Goal: Task Accomplishment & Management: Complete application form

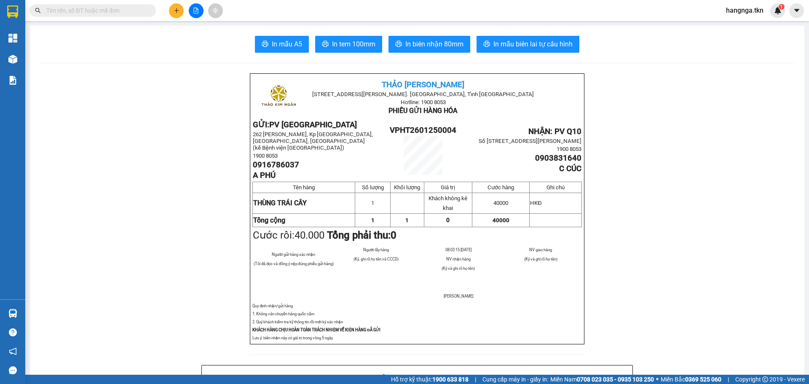
click at [179, 16] on button at bounding box center [176, 10] width 15 height 15
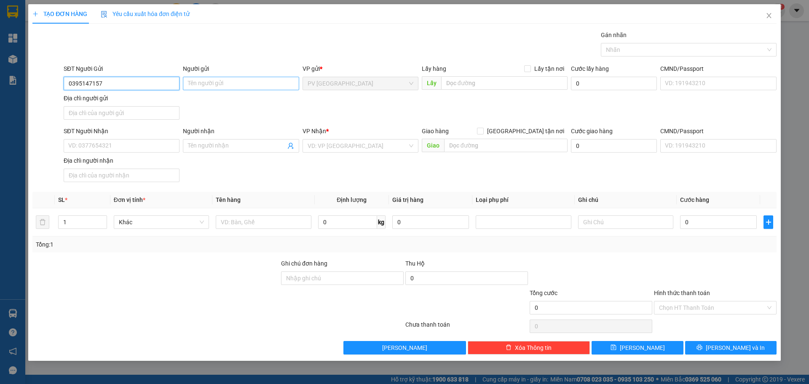
type input "0395147157"
click at [252, 79] on input "Người gửi" at bounding box center [241, 83] width 116 height 13
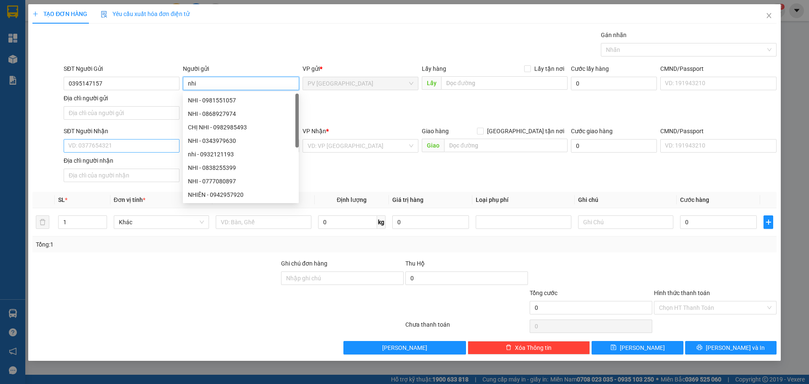
type input "nhi"
click at [136, 149] on input "SĐT Người Nhận" at bounding box center [122, 145] width 116 height 13
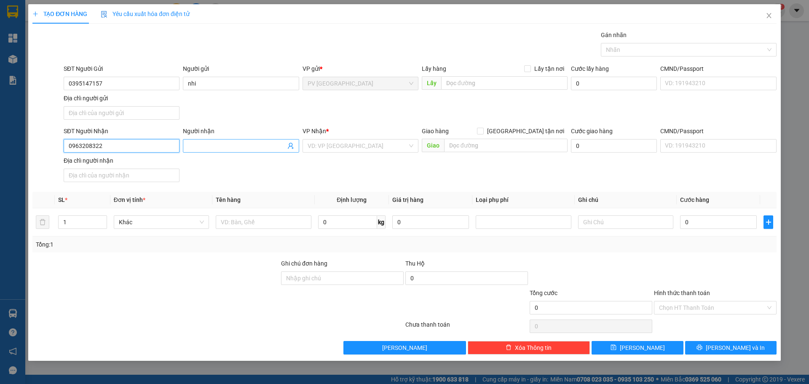
type input "0963208322"
click at [224, 141] on span at bounding box center [241, 145] width 116 height 13
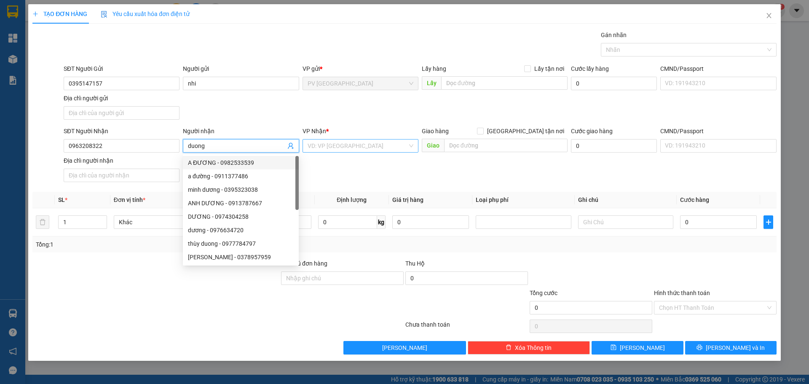
type input "duong"
click at [341, 149] on input "search" at bounding box center [357, 145] width 100 height 13
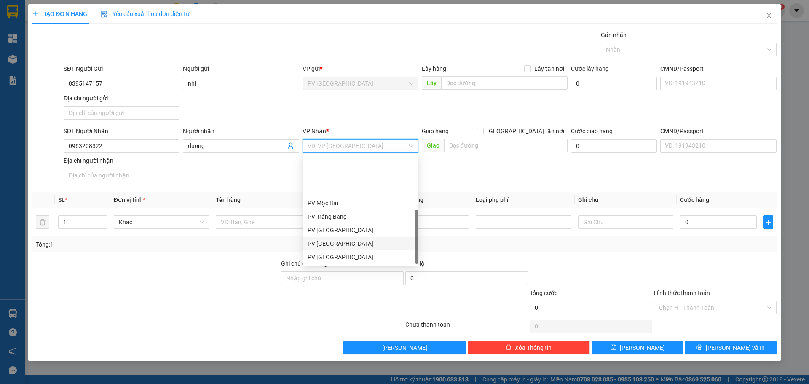
scroll to position [54, 0]
click at [343, 254] on div "PV Q10" at bounding box center [360, 256] width 106 height 9
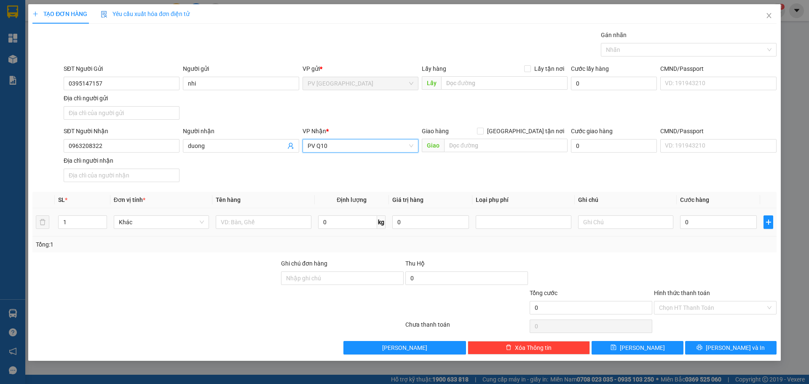
click at [245, 214] on div at bounding box center [263, 222] width 95 height 17
click at [251, 227] on input "text" at bounding box center [263, 221] width 95 height 13
type input "gto"
click at [705, 213] on td "0" at bounding box center [717, 222] width 83 height 28
click at [702, 225] on input "0" at bounding box center [718, 221] width 77 height 13
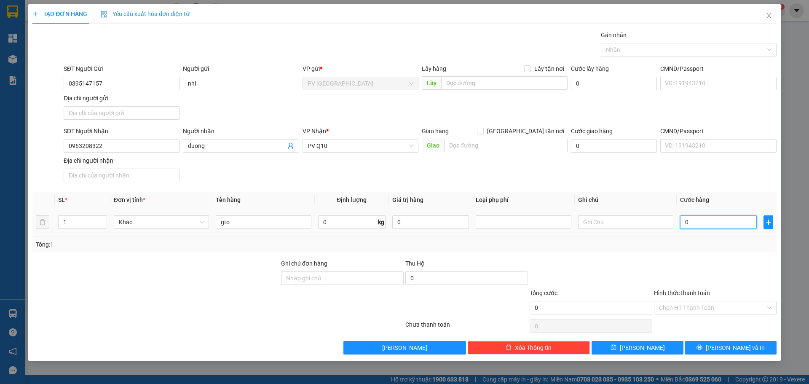
type input "3"
type input "30"
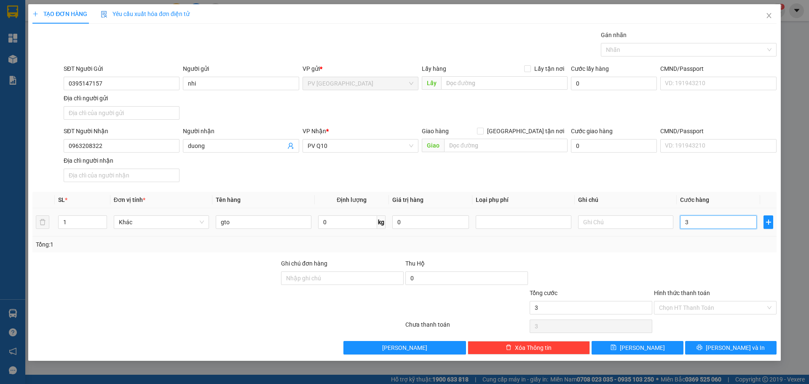
type input "30"
type input "300"
type input "3.000"
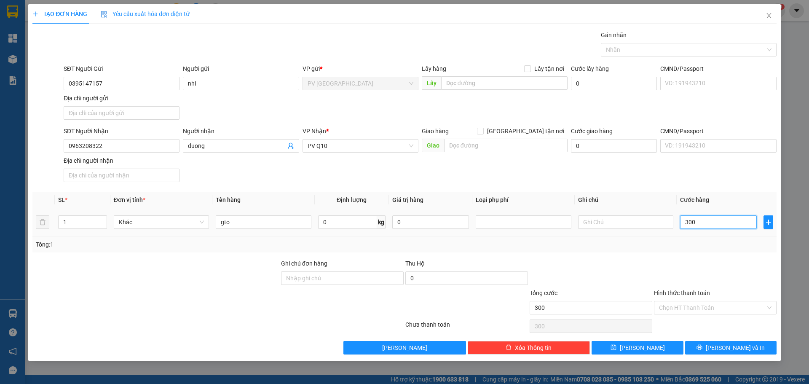
type input "3.000"
type input "30.000"
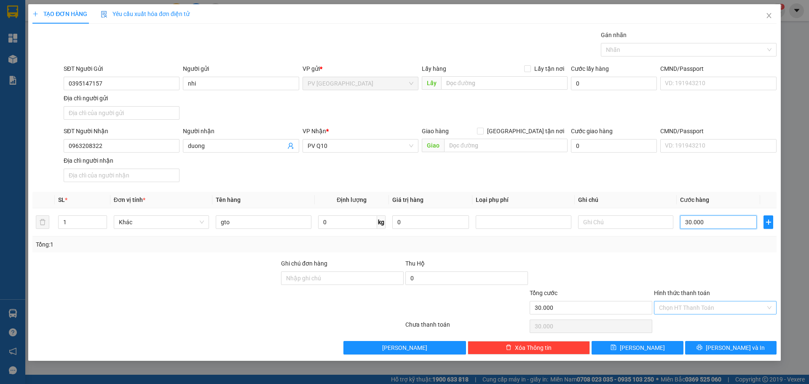
type input "30.000"
click at [670, 303] on input "Hình thức thanh toán" at bounding box center [712, 307] width 107 height 13
click at [670, 328] on div "Tại văn phòng" at bounding box center [715, 324] width 112 height 9
type input "0"
click at [662, 347] on button "[PERSON_NAME]" at bounding box center [636, 347] width 91 height 13
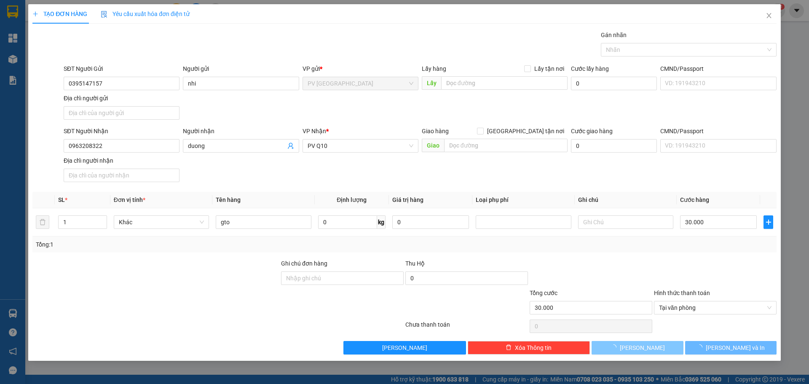
type input "0"
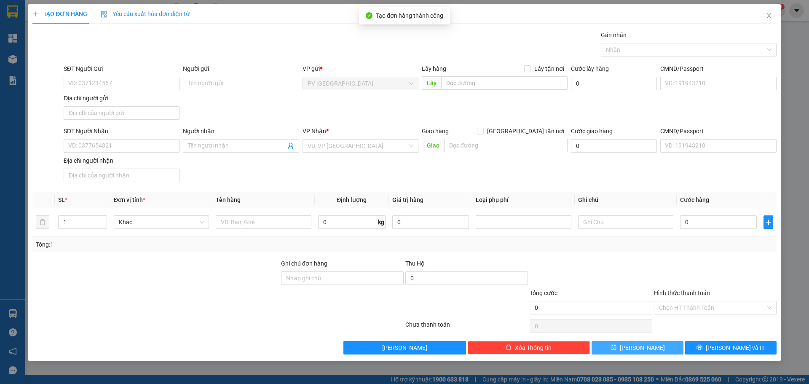
click at [639, 351] on span "[PERSON_NAME]" at bounding box center [641, 347] width 45 height 9
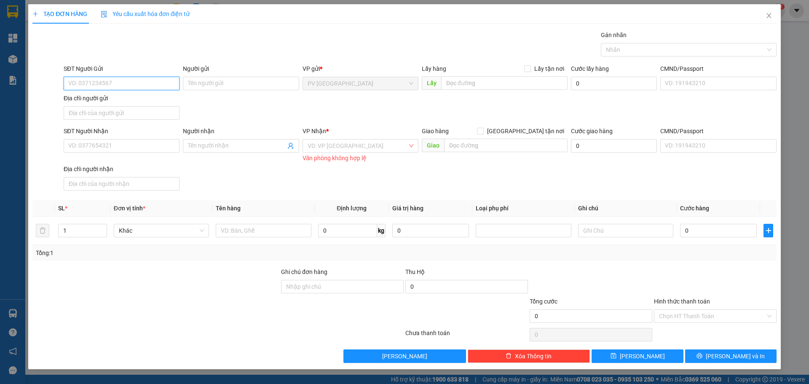
click at [123, 84] on input "SĐT Người Gửi" at bounding box center [122, 83] width 116 height 13
click at [770, 17] on icon "close" at bounding box center [768, 15] width 7 height 7
